Goal: Transaction & Acquisition: Book appointment/travel/reservation

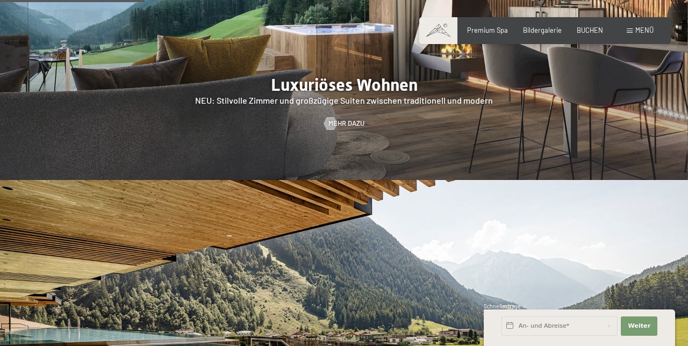
scroll to position [927, 0]
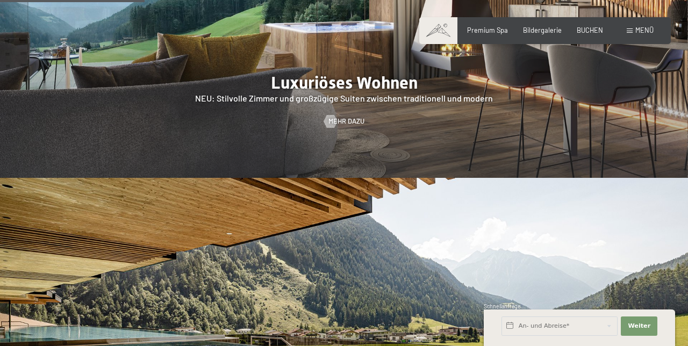
click at [490, 32] on span "Premium Spa" at bounding box center [487, 30] width 41 height 9
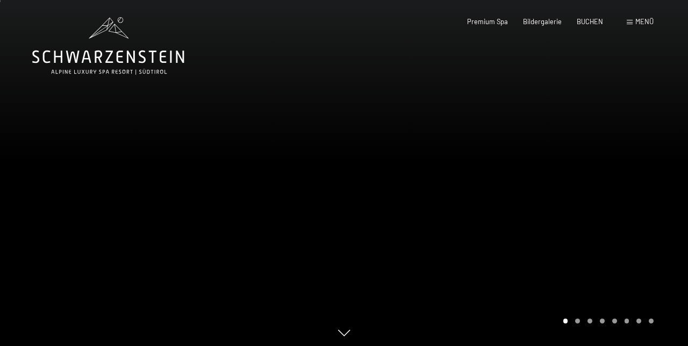
scroll to position [1, 0]
click at [600, 24] on span "BUCHEN" at bounding box center [590, 21] width 26 height 9
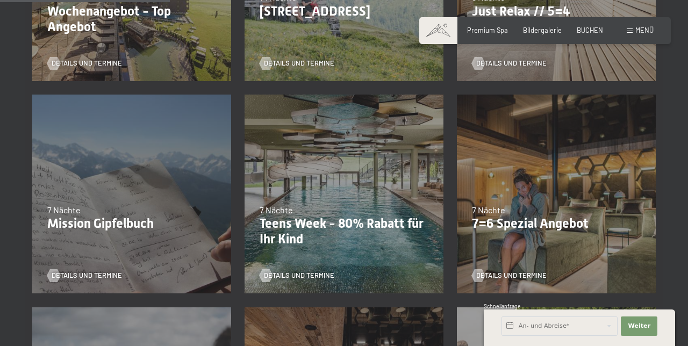
scroll to position [386, 0]
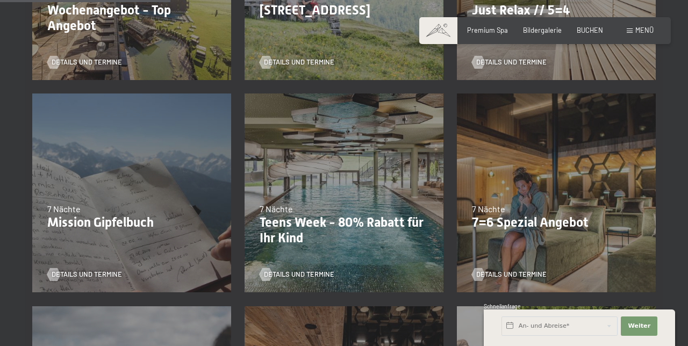
click at [605, 224] on p "7=6 Spezial Angebot" at bounding box center [556, 223] width 169 height 16
click at [562, 224] on p "7=6 Spezial Angebot" at bounding box center [556, 223] width 169 height 16
click at [533, 278] on span "Details und Termine" at bounding box center [511, 275] width 70 height 10
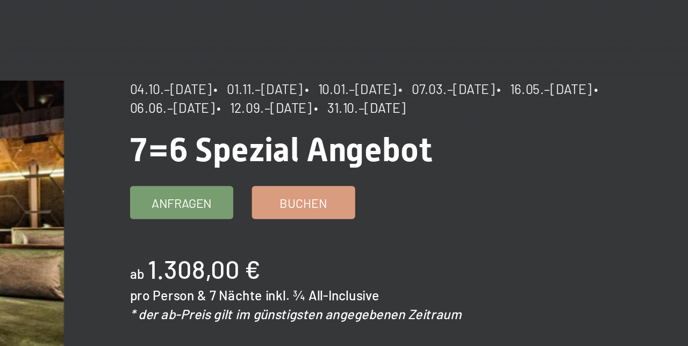
click at [450, 198] on link "Buchen" at bounding box center [434, 192] width 53 height 16
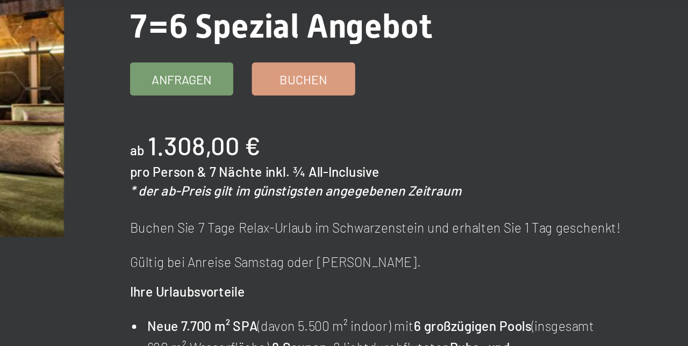
click at [444, 188] on span "Buchen" at bounding box center [434, 192] width 25 height 9
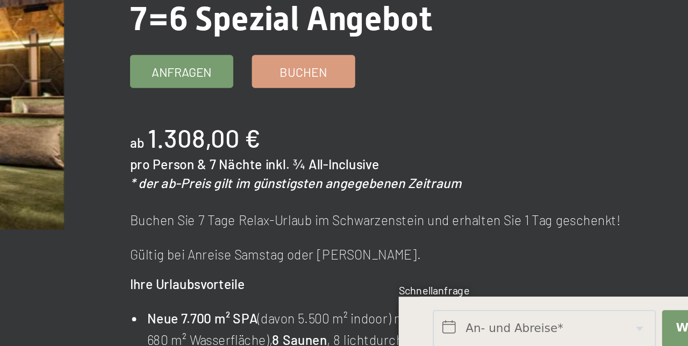
scroll to position [12, 0]
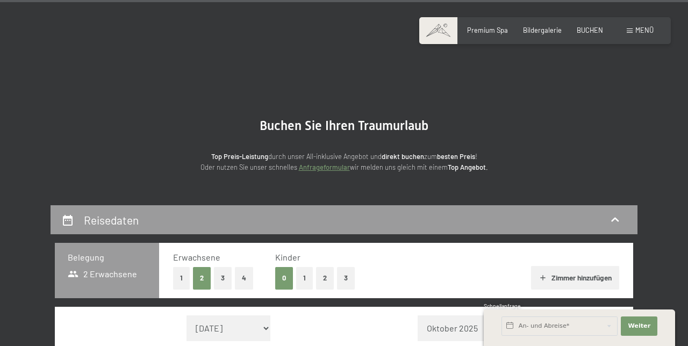
scroll to position [1025, 0]
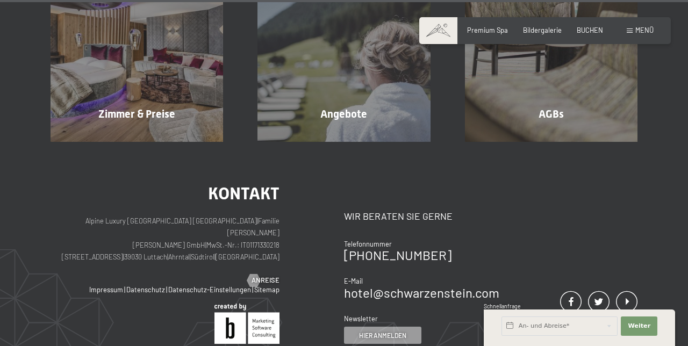
select select "[DATE]"
click at [646, 336] on button "Weiter Adressfelder ausblenden" at bounding box center [639, 326] width 37 height 19
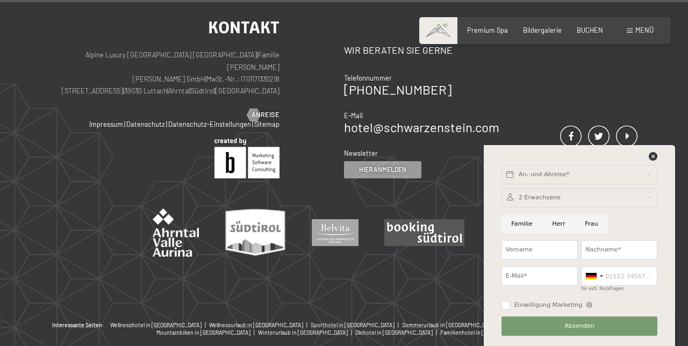
scroll to position [0, 0]
select select "[DATE]"
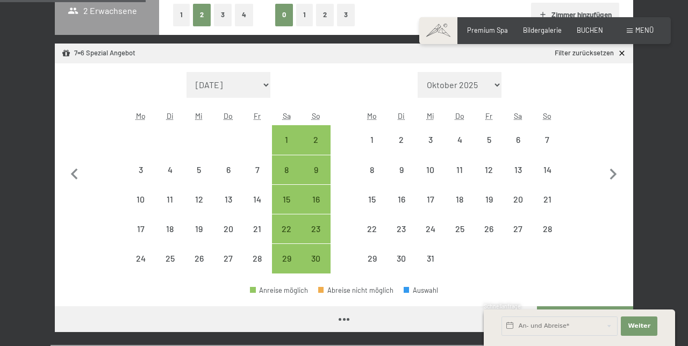
click at [616, 176] on icon "button" at bounding box center [613, 174] width 23 height 23
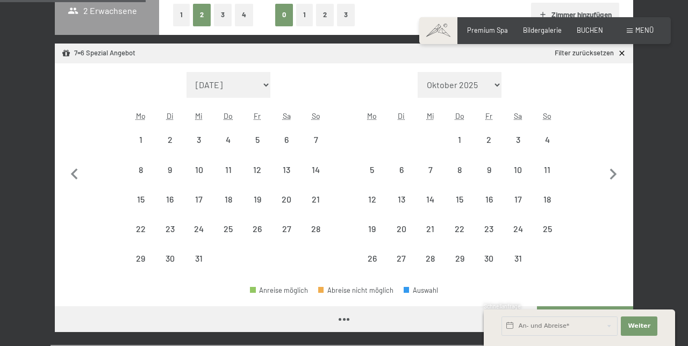
click at [621, 172] on icon "button" at bounding box center [613, 174] width 23 height 23
click at [619, 171] on icon "button" at bounding box center [613, 174] width 23 height 23
click at [618, 172] on button "button" at bounding box center [613, 173] width 23 height 202
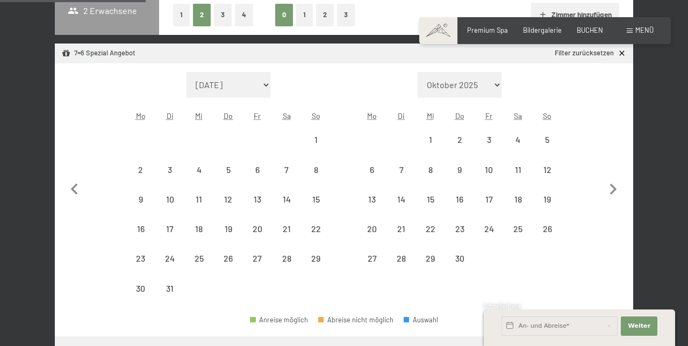
click at [616, 170] on button "button" at bounding box center [613, 188] width 23 height 232
click at [615, 179] on icon "button" at bounding box center [613, 190] width 23 height 23
click at [614, 184] on icon "button" at bounding box center [613, 189] width 7 height 11
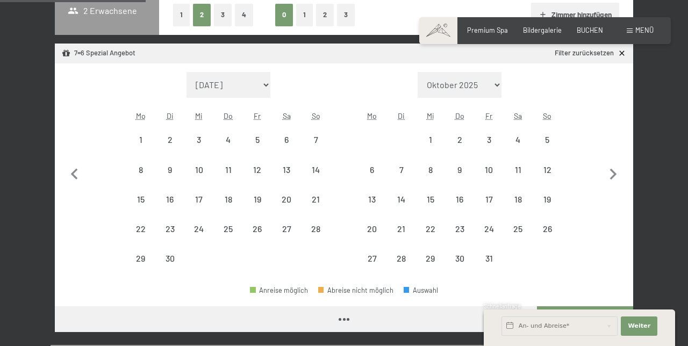
click at [611, 175] on icon "button" at bounding box center [613, 174] width 23 height 23
click at [612, 175] on button "button" at bounding box center [613, 173] width 23 height 202
click at [613, 173] on button "button" at bounding box center [613, 173] width 23 height 202
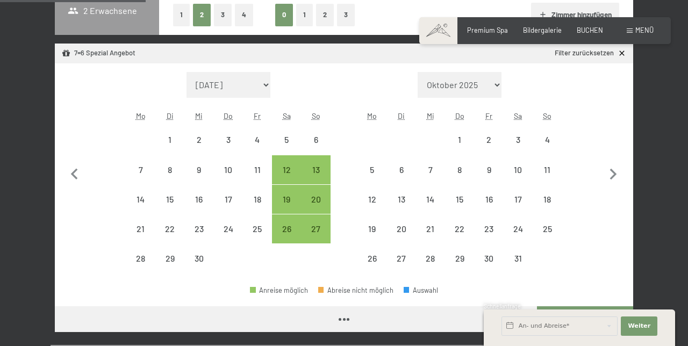
select select "[DATE]"
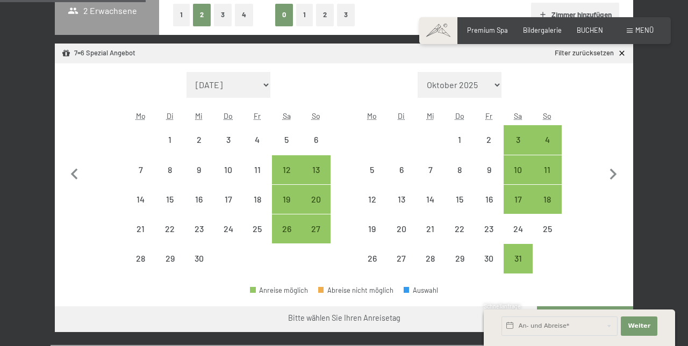
click at [73, 169] on icon "button" at bounding box center [74, 174] width 23 height 23
select select "[DATE]"
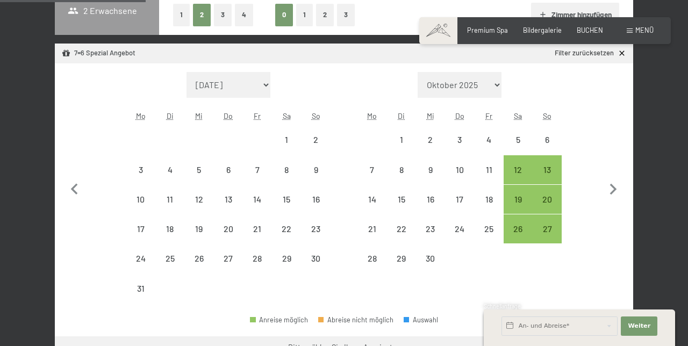
click at [556, 233] on div "27" at bounding box center [547, 238] width 27 height 27
select select "[DATE]"
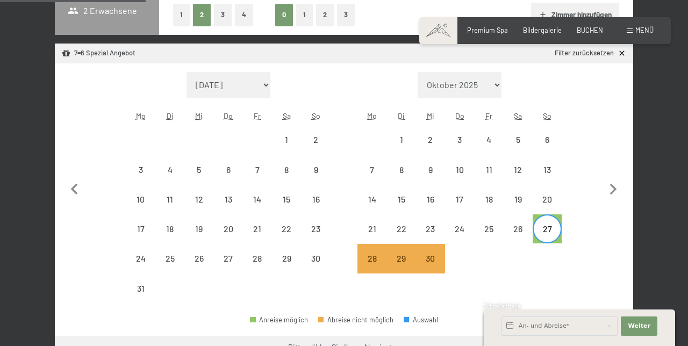
click at [551, 170] on div "13" at bounding box center [547, 179] width 27 height 27
select select "[DATE]"
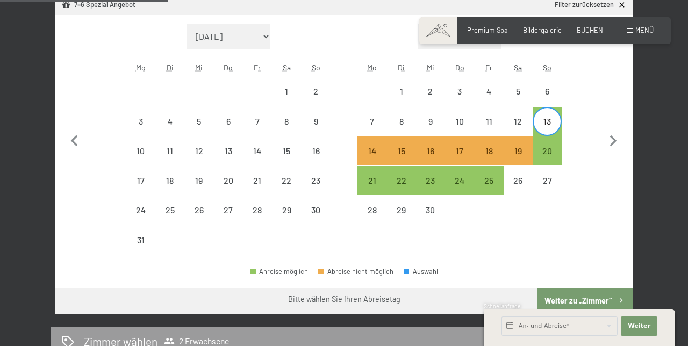
scroll to position [311, 0]
click at [548, 123] on div "13" at bounding box center [547, 131] width 27 height 27
select select "[DATE]"
select select "2026-09-01"
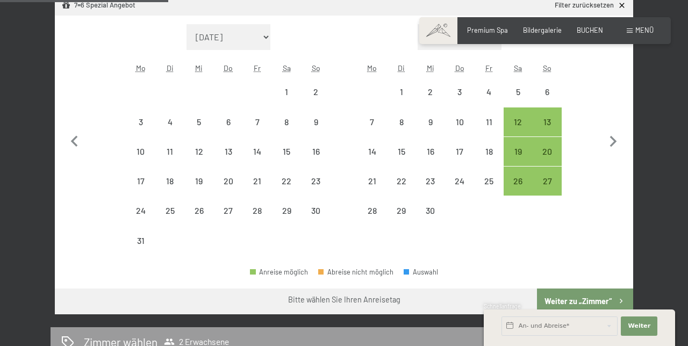
click at [558, 119] on div "13" at bounding box center [547, 131] width 27 height 27
select select "2026-08-01"
select select "2026-09-01"
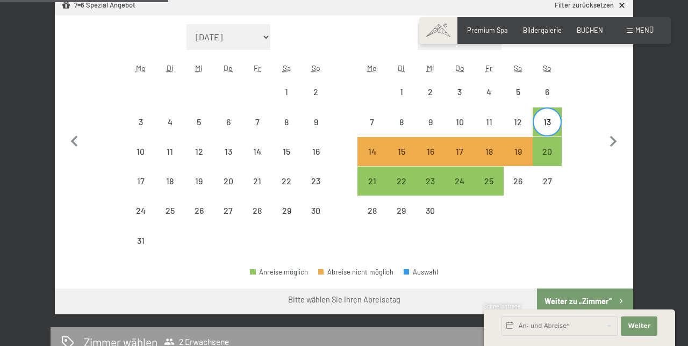
click at [555, 154] on div "20" at bounding box center [547, 160] width 27 height 27
select select "2026-08-01"
select select "2026-09-01"
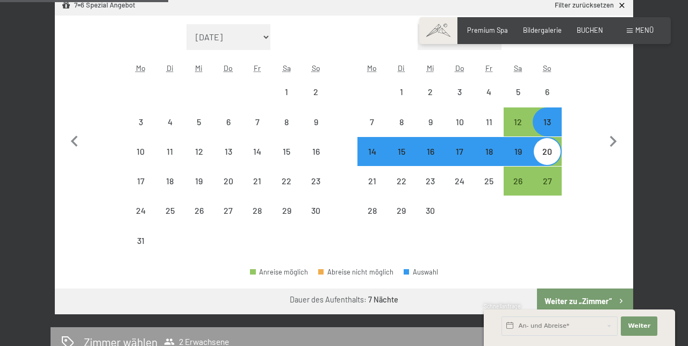
select select "2025-10-01"
select select "2025-11-01"
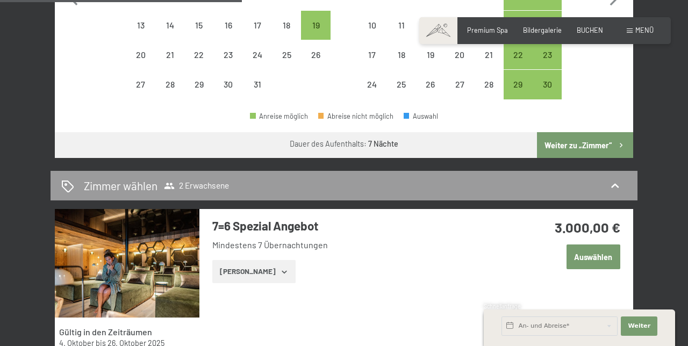
scroll to position [439, 0]
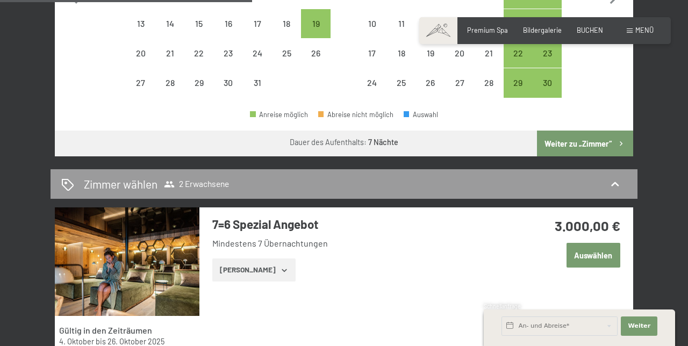
click at [277, 274] on button "Zeige Zimmer" at bounding box center [253, 271] width 83 height 24
click at [282, 274] on button "Zeige Zimmer" at bounding box center [253, 271] width 83 height 24
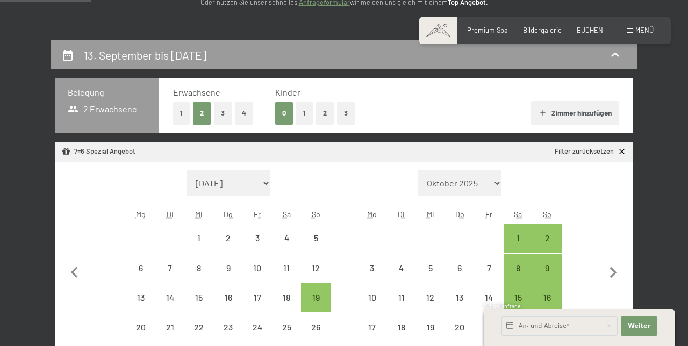
scroll to position [167, 0]
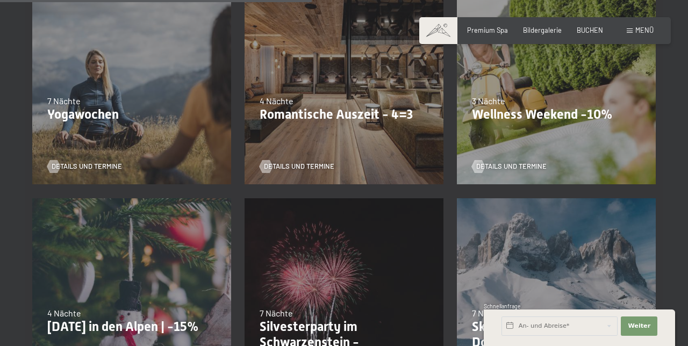
scroll to position [709, 0]
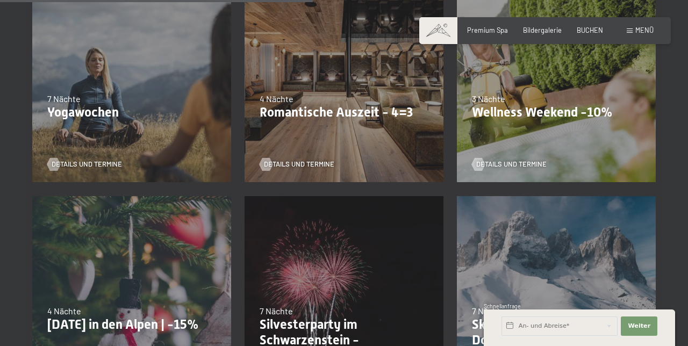
click at [331, 165] on span "Details und Termine" at bounding box center [299, 165] width 70 height 10
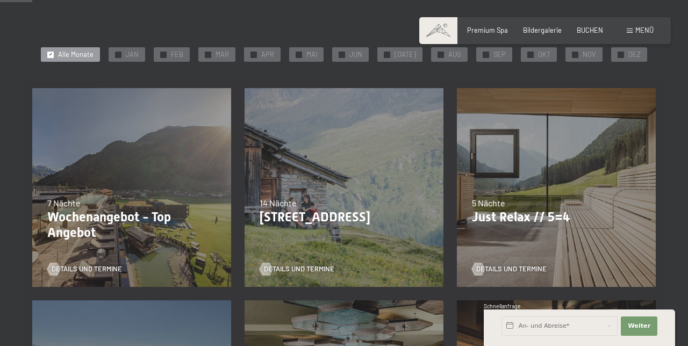
scroll to position [0, 0]
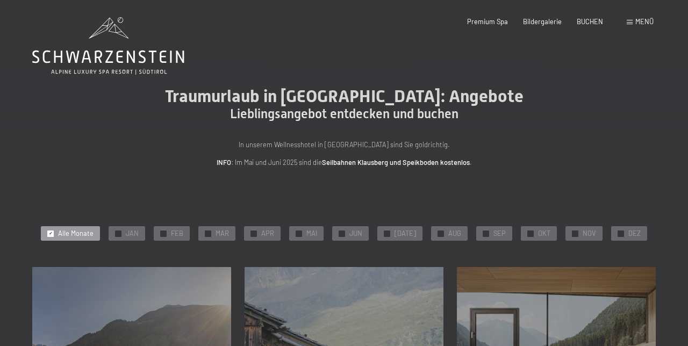
click at [595, 25] on span "BUCHEN" at bounding box center [590, 21] width 26 height 9
click at [591, 23] on span "BUCHEN" at bounding box center [590, 21] width 26 height 9
click at [597, 23] on span "BUCHEN" at bounding box center [590, 21] width 26 height 9
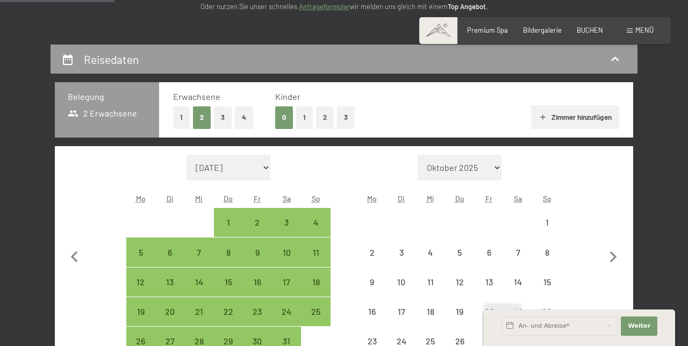
click at [617, 259] on button "button" at bounding box center [613, 256] width 23 height 202
select select "[DATE]"
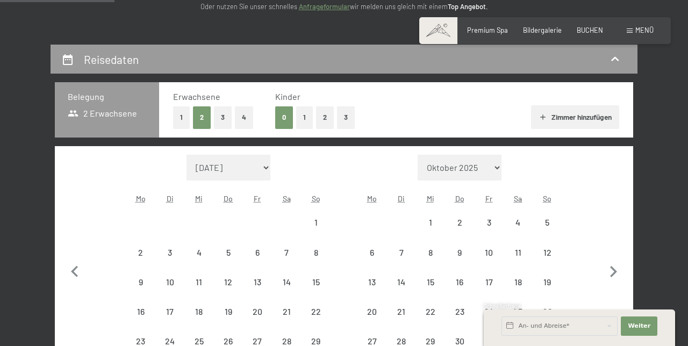
scroll to position [161, 0]
click at [618, 263] on icon "button" at bounding box center [613, 272] width 23 height 23
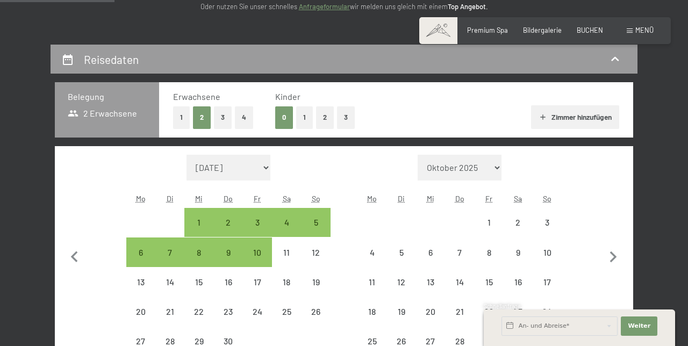
scroll to position [0, 0]
click at [615, 260] on icon "button" at bounding box center [613, 257] width 23 height 23
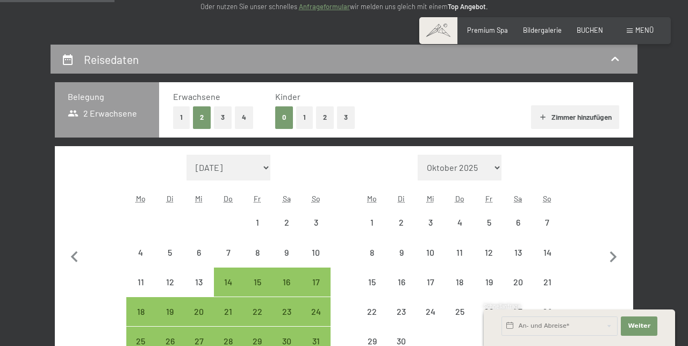
click at [615, 260] on icon "button" at bounding box center [613, 257] width 23 height 23
select select "2026-06-01"
select select "2026-07-01"
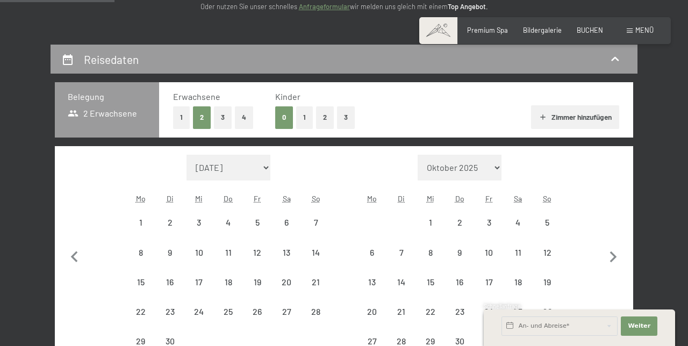
select select "2026-06-01"
select select "2026-07-01"
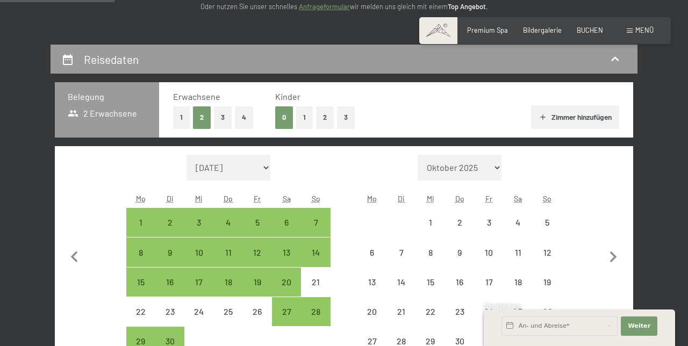
click at [617, 261] on icon "button" at bounding box center [613, 257] width 23 height 23
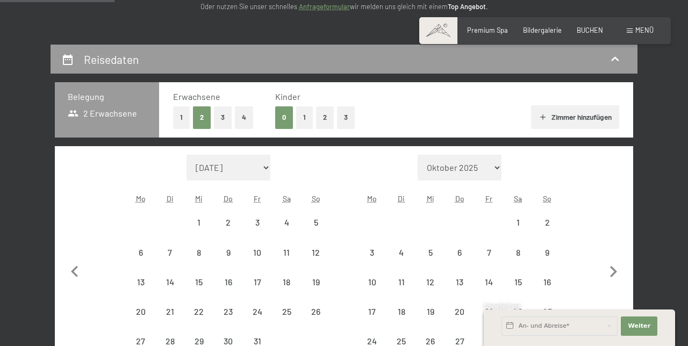
select select "2026-07-01"
select select "2026-08-01"
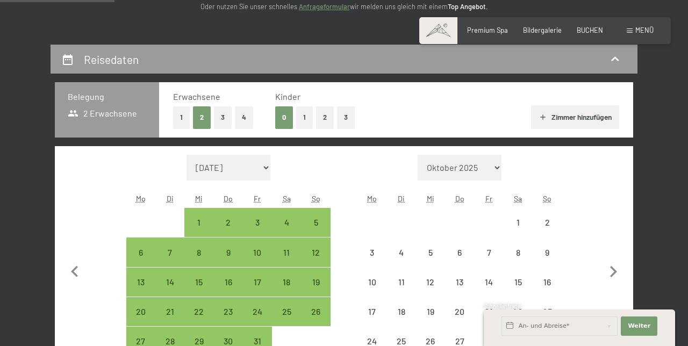
click at [617, 267] on icon "button" at bounding box center [613, 272] width 23 height 23
select select "2026-08-01"
select select "2026-09-01"
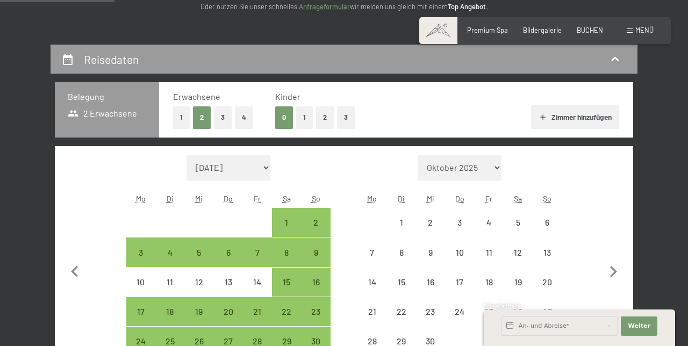
select select "2026-08-01"
select select "2026-09-01"
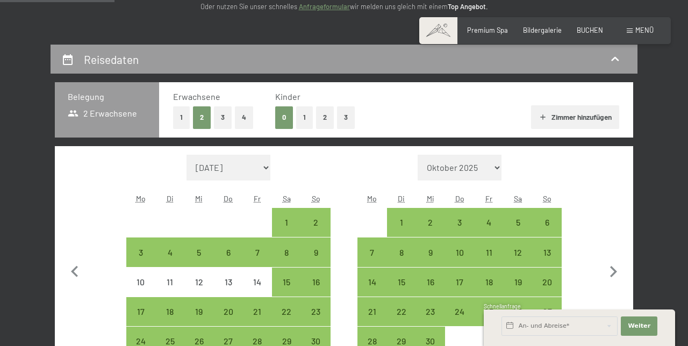
click at [324, 346] on div "30" at bounding box center [315, 350] width 27 height 27
select select "2026-08-01"
select select "2026-09-01"
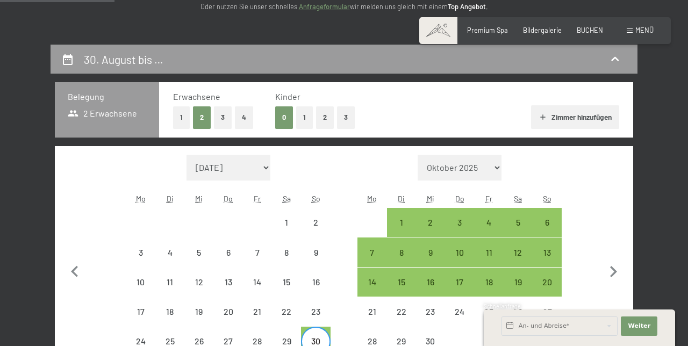
click at [551, 255] on div "13" at bounding box center [547, 261] width 27 height 27
select select "2026-08-01"
select select "2026-09-01"
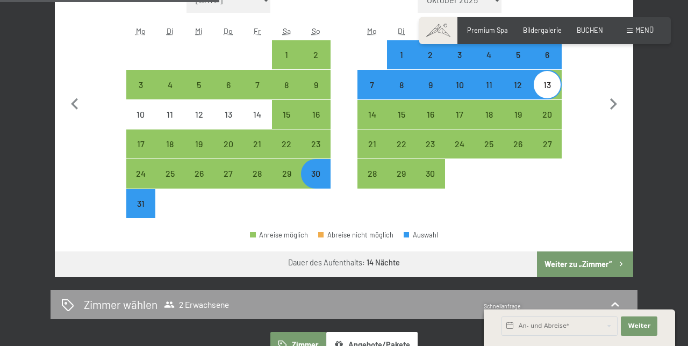
scroll to position [331, 0]
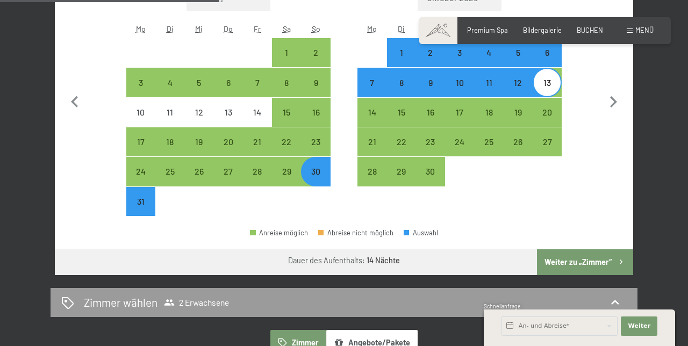
click at [607, 264] on button "Weiter zu „Zimmer“" at bounding box center [585, 262] width 96 height 26
select select "2026-08-01"
select select "2026-09-01"
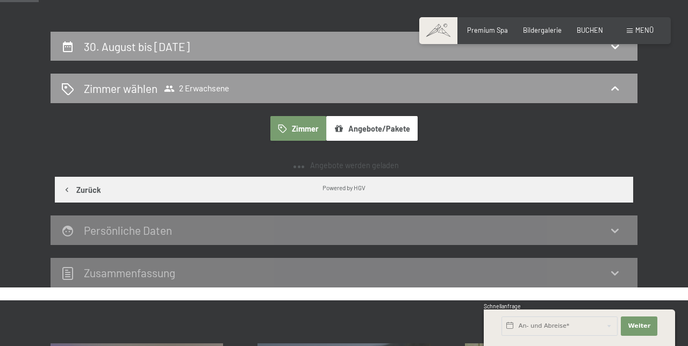
scroll to position [0, 0]
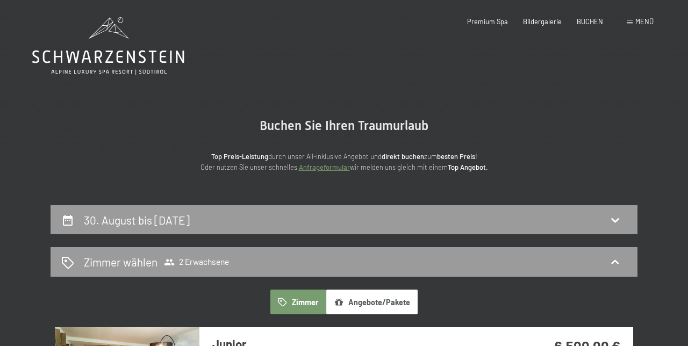
click at [564, 262] on div "Zimmer wählen 2 Erwachsene" at bounding box center [344, 262] width 566 height 16
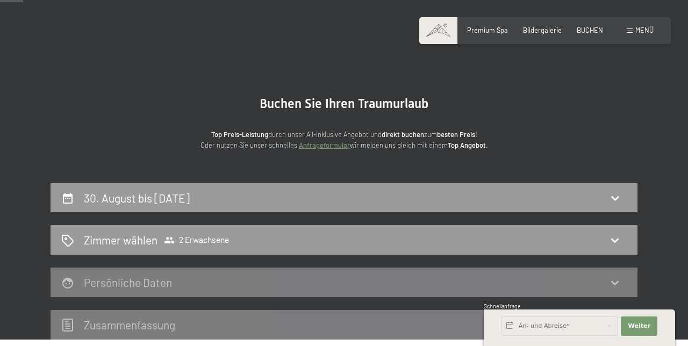
scroll to position [23, 0]
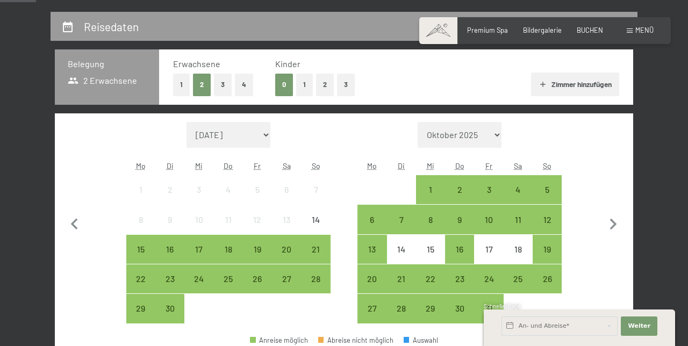
click at [618, 225] on icon "button" at bounding box center [613, 224] width 23 height 23
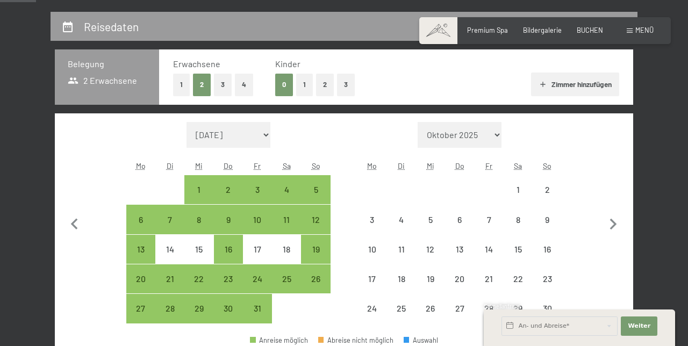
scroll to position [194, 0]
select select "[DATE]"
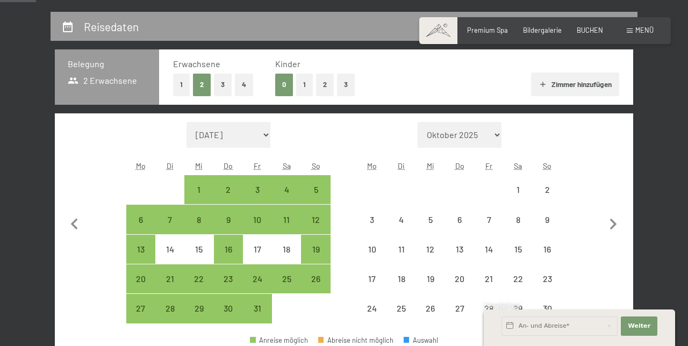
select select "[DATE]"
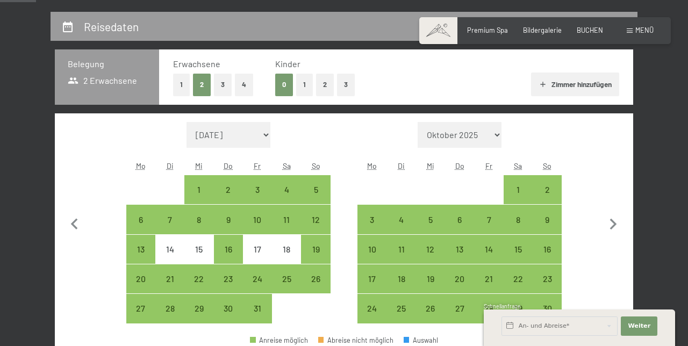
click at [231, 316] on div "30" at bounding box center [228, 317] width 27 height 27
select select "[DATE]"
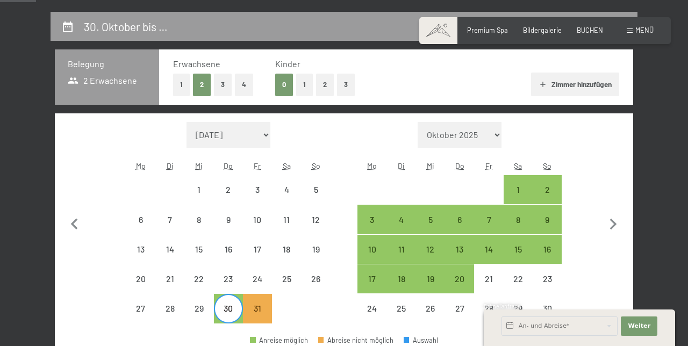
click at [554, 190] on div "2" at bounding box center [547, 199] width 27 height 27
select select "[DATE]"
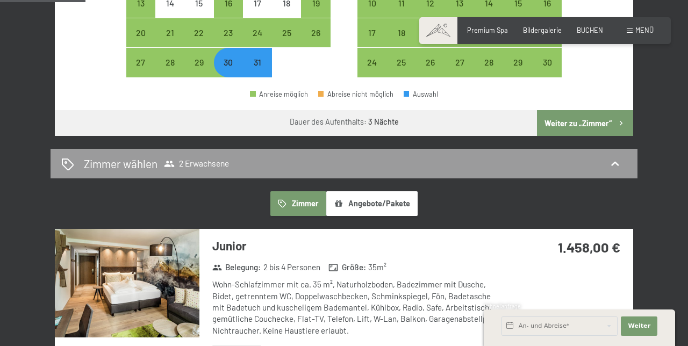
scroll to position [439, 0]
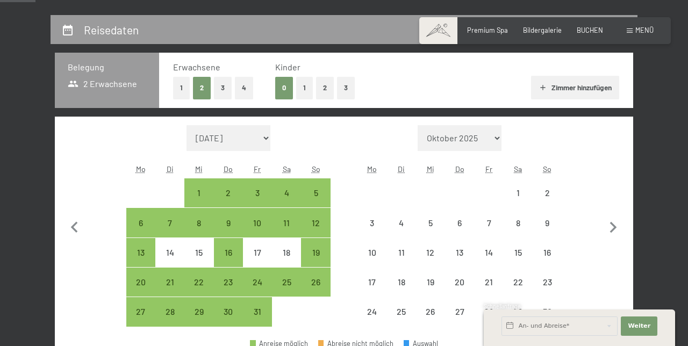
click at [624, 224] on icon "button" at bounding box center [613, 228] width 23 height 23
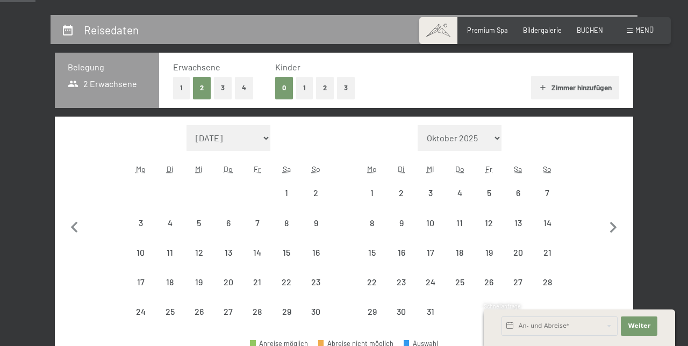
click at [622, 226] on icon "button" at bounding box center [613, 228] width 23 height 23
click at [618, 225] on icon "button" at bounding box center [613, 228] width 23 height 23
click at [621, 225] on icon "button" at bounding box center [613, 228] width 23 height 23
select select "[DATE]"
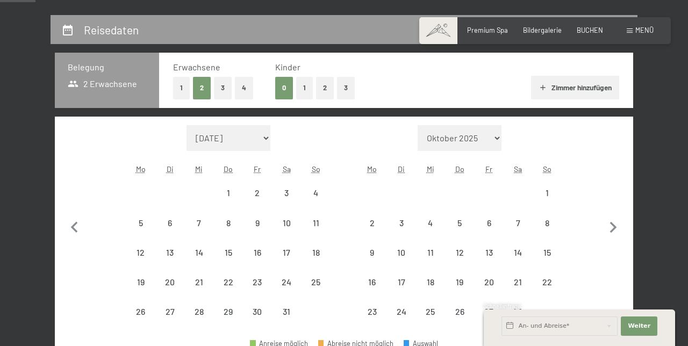
select select "[DATE]"
click at [621, 222] on button "button" at bounding box center [613, 241] width 23 height 232
select select "[DATE]"
click at [621, 222] on button "button" at bounding box center [613, 241] width 23 height 232
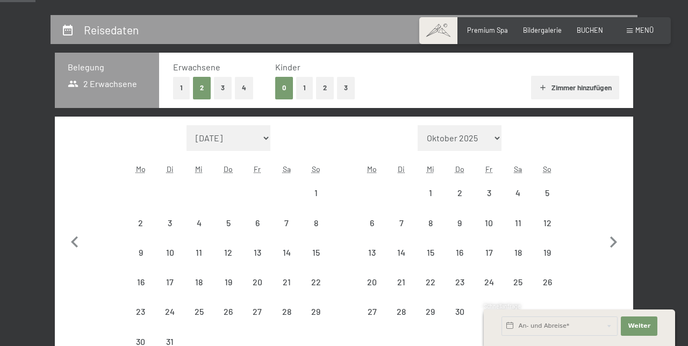
select select "[DATE]"
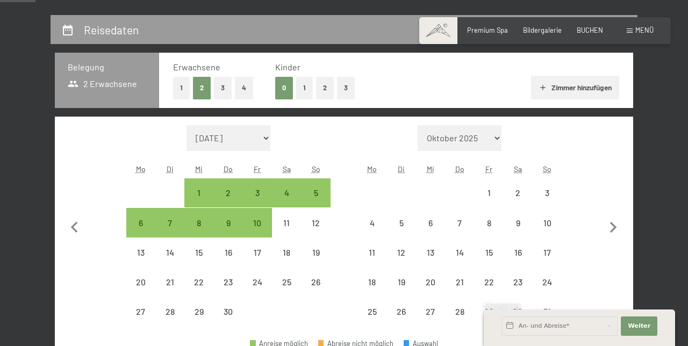
click at [615, 220] on icon "button" at bounding box center [613, 228] width 23 height 23
select select "[DATE]"
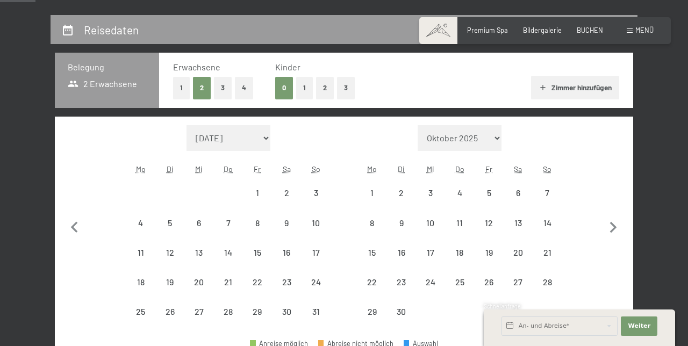
select select "[DATE]"
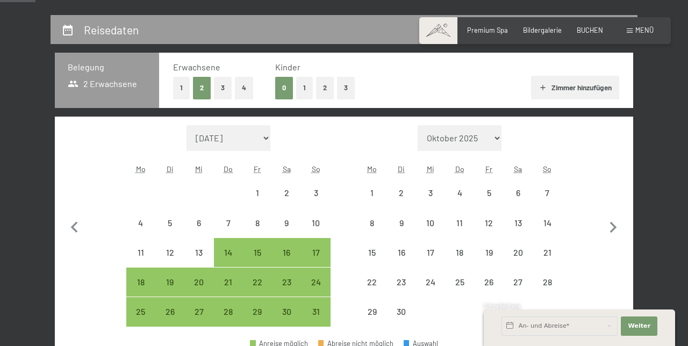
select select "[DATE]"
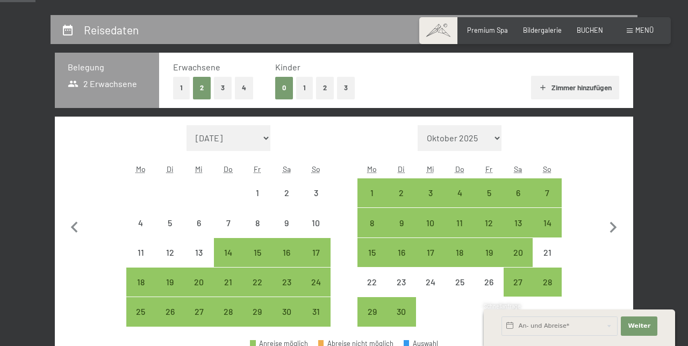
click at [619, 225] on icon "button" at bounding box center [613, 228] width 23 height 23
select select "[DATE]"
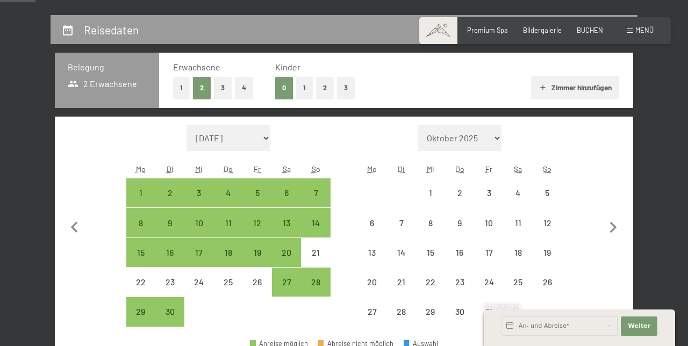
click at [612, 226] on icon "button" at bounding box center [613, 228] width 23 height 23
select select "[DATE]"
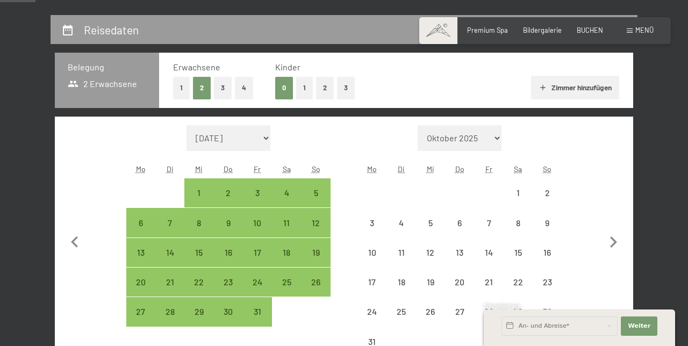
select select "[DATE]"
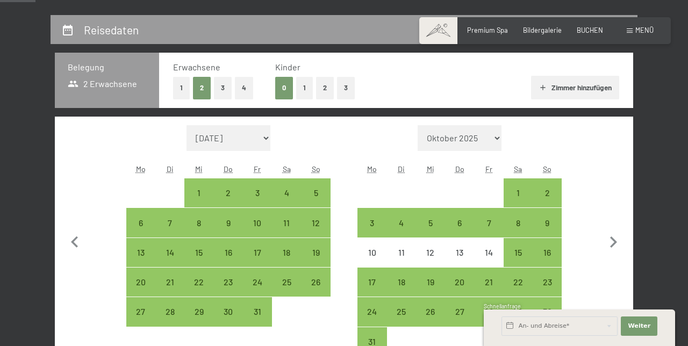
click at [620, 242] on icon "button" at bounding box center [613, 242] width 23 height 23
select select "[DATE]"
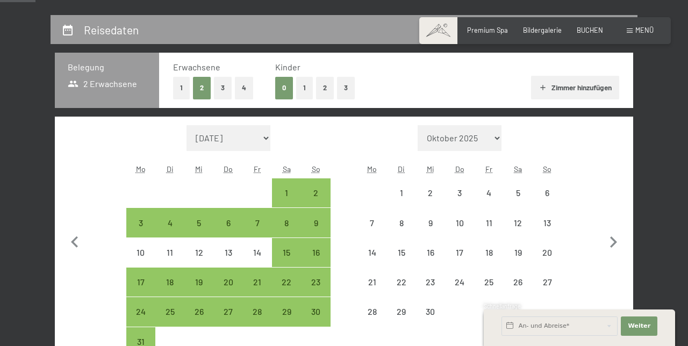
select select "[DATE]"
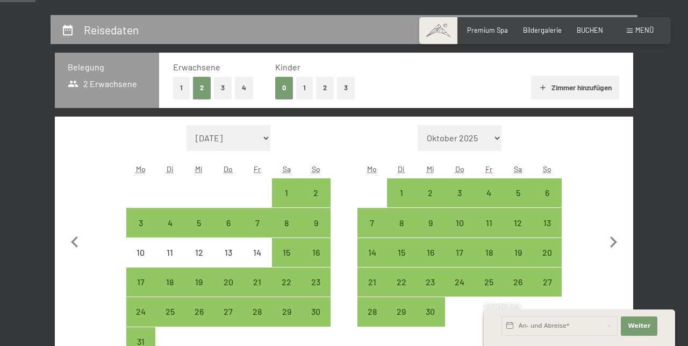
click at [323, 317] on div "30" at bounding box center [315, 321] width 27 height 27
select select "[DATE]"
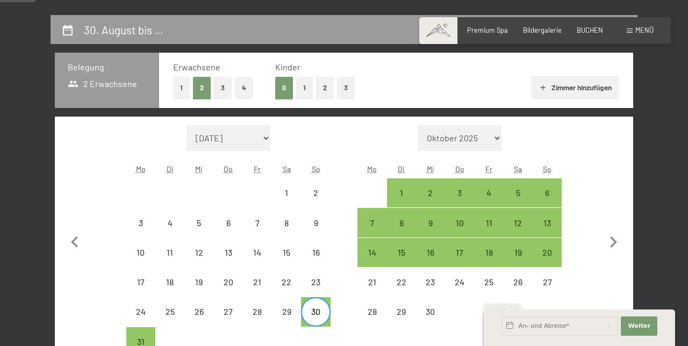
click at [554, 220] on div "13" at bounding box center [547, 232] width 27 height 27
select select "[DATE]"
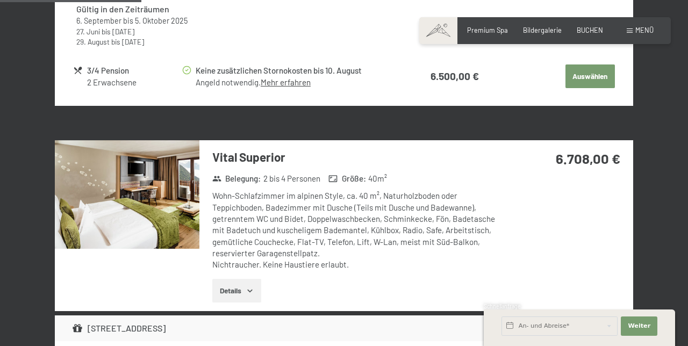
scroll to position [993, 0]
